Goal: Task Accomplishment & Management: Use online tool/utility

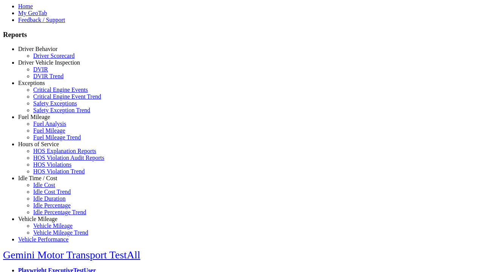
click at [43, 147] on link "Hours of Service" at bounding box center [38, 144] width 41 height 6
click at [49, 154] on link "HOS Explanation Reports" at bounding box center [64, 150] width 63 height 6
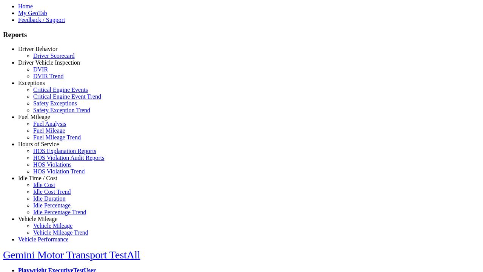
scroll to position [455, 0]
